Goal: Task Accomplishment & Management: Manage account settings

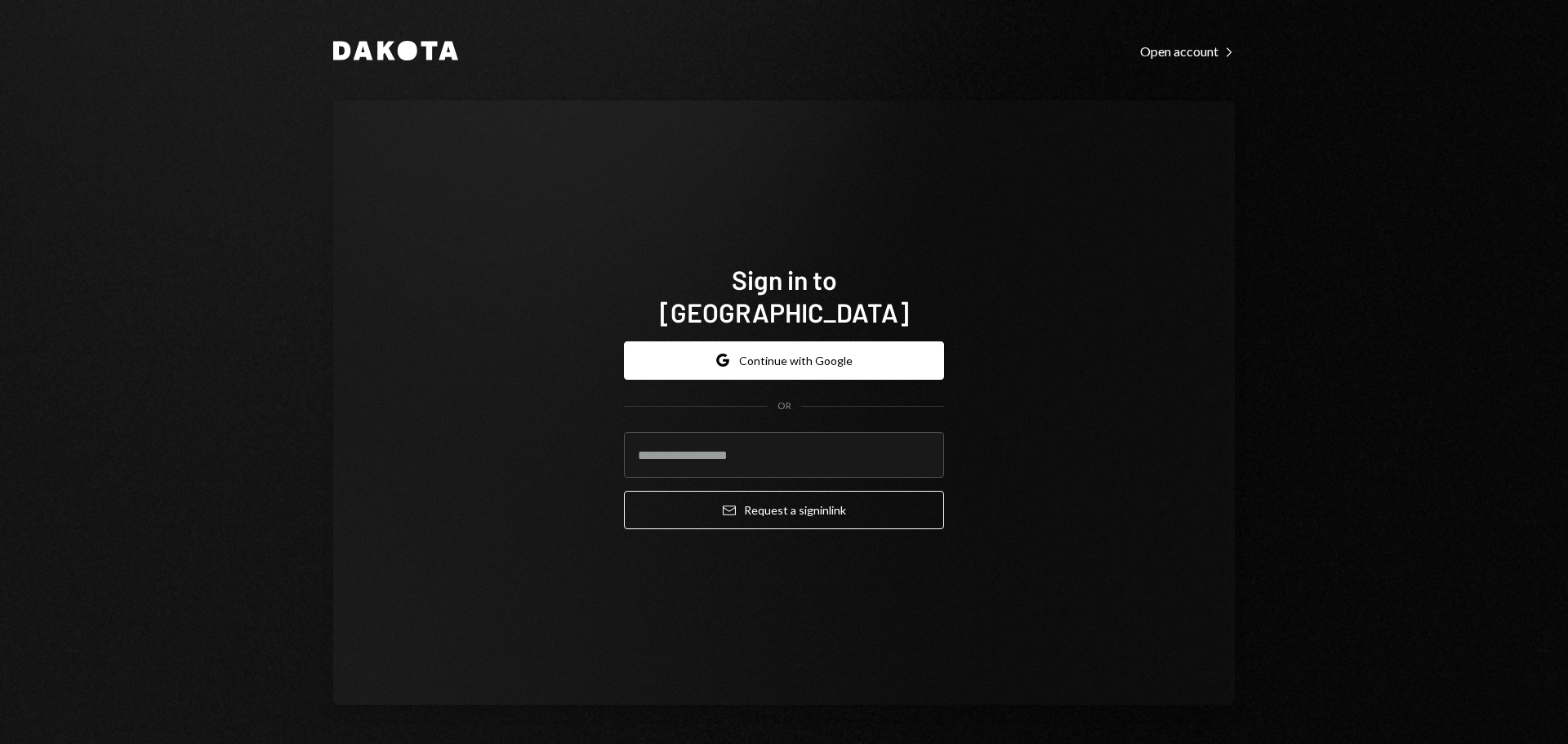
type input "**********"
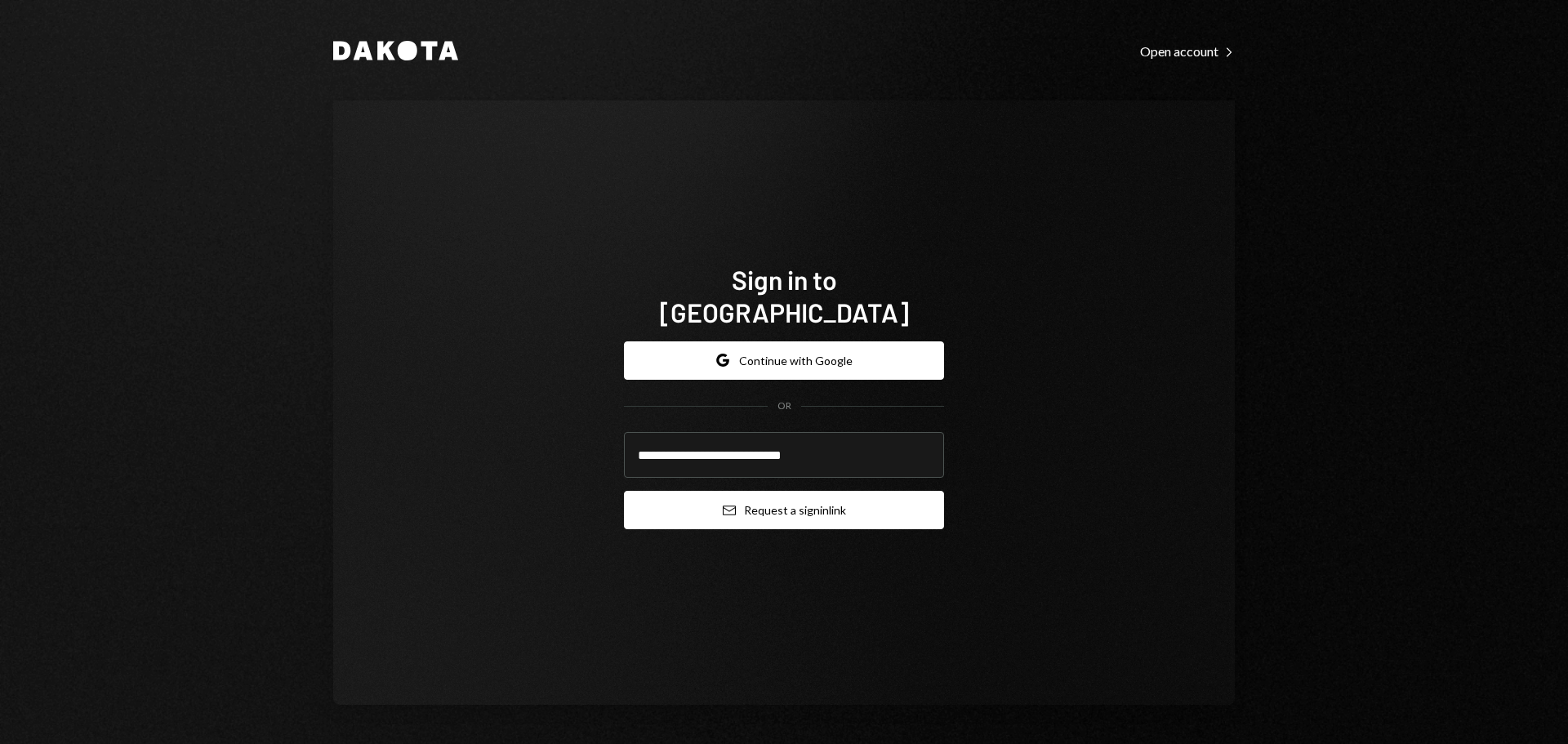
click at [784, 492] on button "Email Request a sign in link" at bounding box center [784, 510] width 320 height 38
